Goal: Find specific fact: Find specific fact

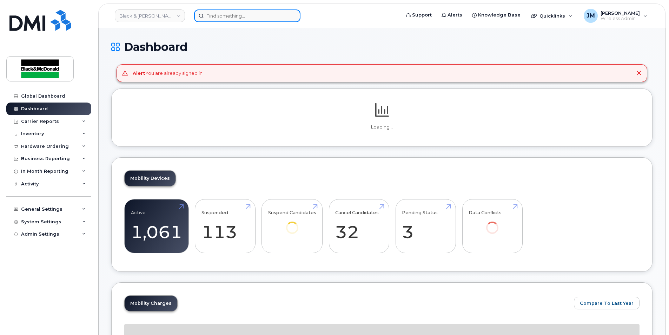
click at [230, 15] on input at bounding box center [247, 15] width 106 height 13
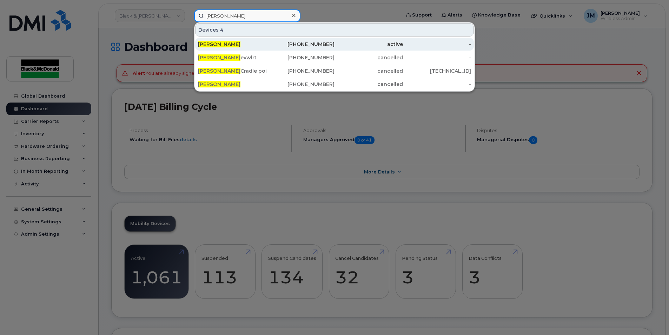
type input "aaron sinclair"
click at [214, 44] on span "[PERSON_NAME]" at bounding box center [219, 44] width 42 height 6
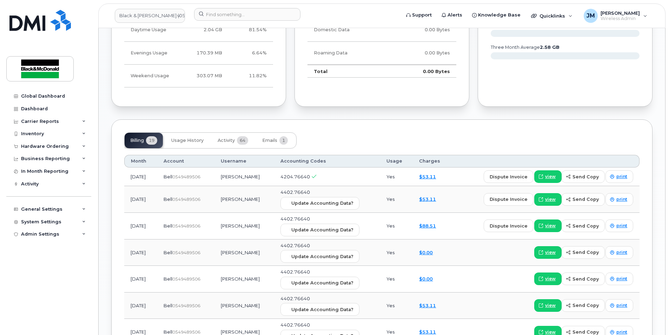
scroll to position [457, 0]
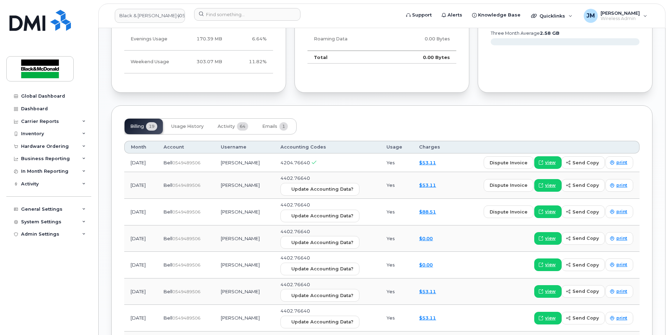
drag, startPoint x: 173, startPoint y: 162, endPoint x: 212, endPoint y: 163, distance: 39.0
click at [208, 163] on div "Bell  0549489506" at bounding box center [186, 162] width 45 height 7
copy div "Bell  0549489506"
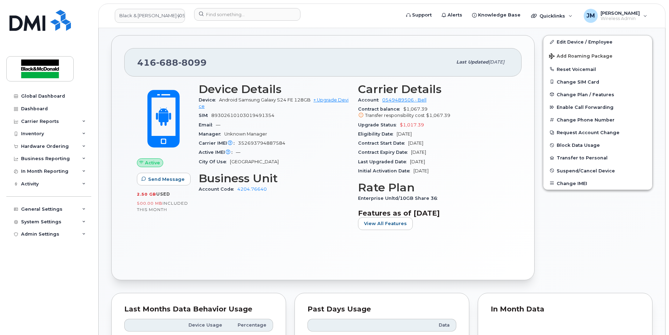
scroll to position [0, 0]
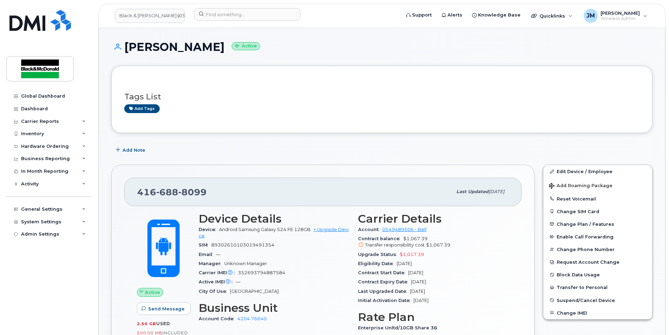
drag, startPoint x: 126, startPoint y: 47, endPoint x: 205, endPoint y: 46, distance: 78.3
click at [205, 46] on h1 "[PERSON_NAME] Active" at bounding box center [382, 47] width 542 height 12
copy h1 "[PERSON_NAME]"
drag, startPoint x: 138, startPoint y: 192, endPoint x: 212, endPoint y: 192, distance: 73.7
click at [212, 192] on div "[PHONE_NUMBER]" at bounding box center [294, 191] width 315 height 15
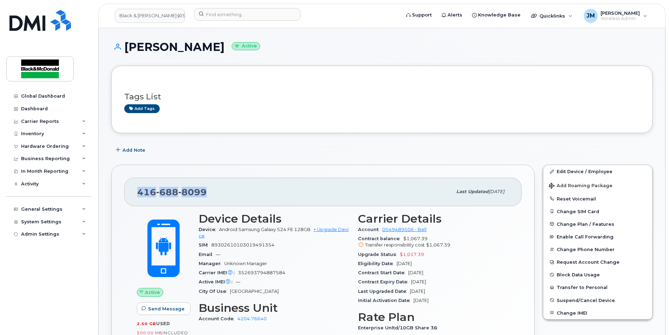
copy span "[PHONE_NUMBER]"
click at [303, 191] on div "[PHONE_NUMBER]" at bounding box center [294, 191] width 315 height 15
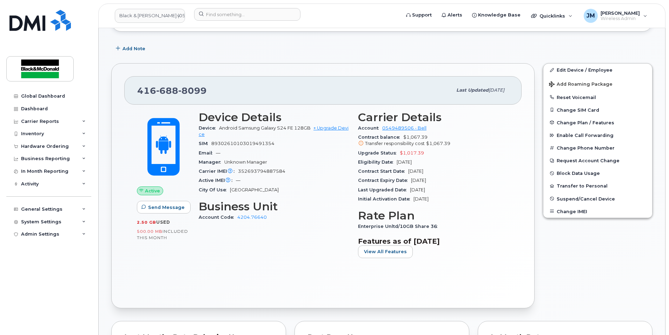
scroll to position [211, 0]
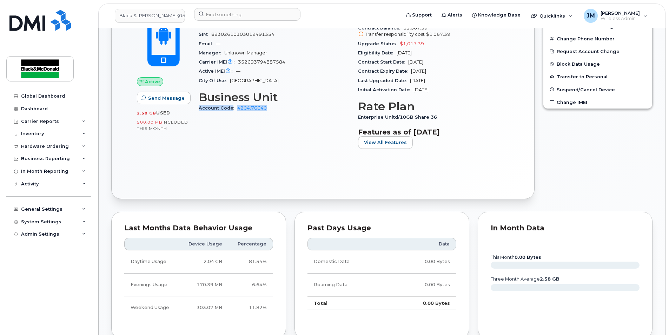
drag, startPoint x: 217, startPoint y: 106, endPoint x: 286, endPoint y: 106, distance: 69.2
click at [286, 106] on div "Account Code 4204.76640" at bounding box center [274, 108] width 151 height 9
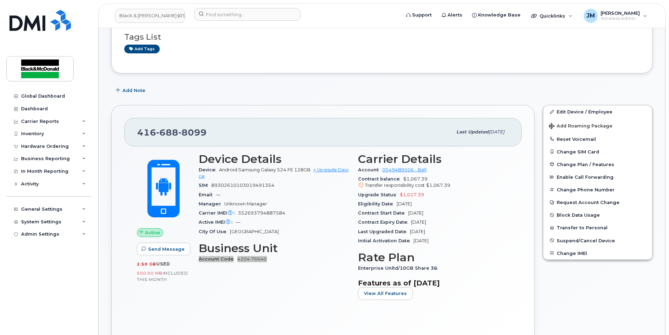
scroll to position [0, 0]
